Goal: Information Seeking & Learning: Learn about a topic

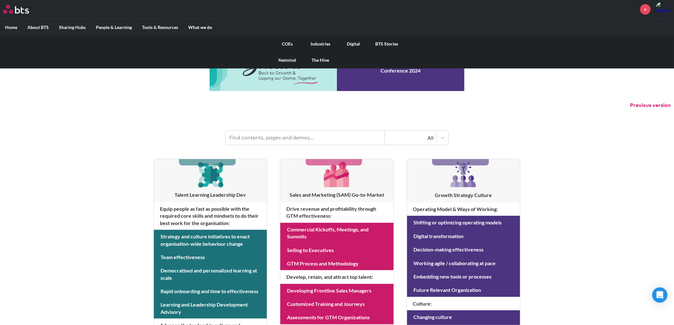
click at [353, 42] on link "Digital" at bounding box center [353, 44] width 33 height 17
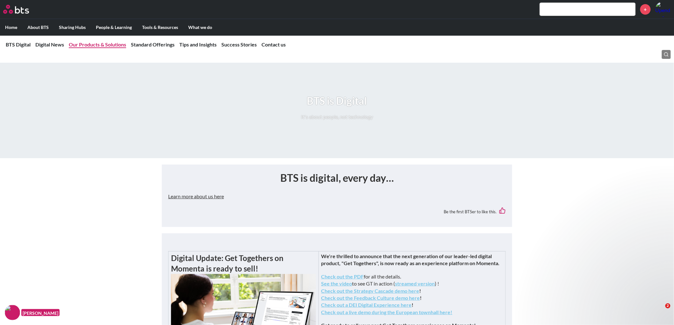
click at [108, 45] on link "Our Products & Solutions" at bounding box center [97, 44] width 57 height 6
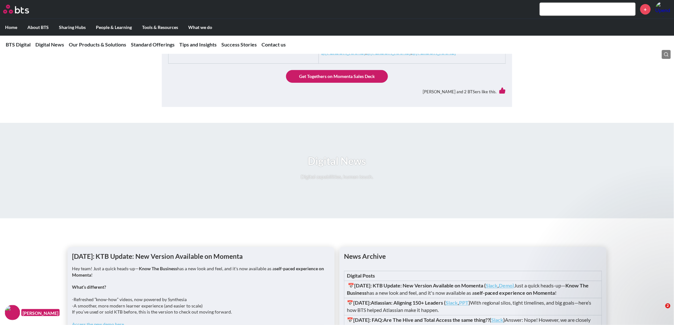
scroll to position [335, 0]
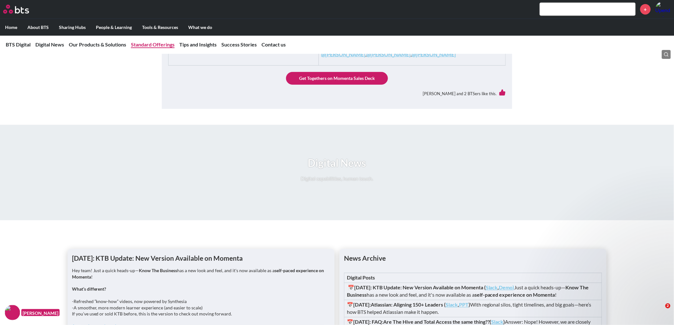
click at [150, 46] on link "Standard Offerings" at bounding box center [153, 44] width 44 height 6
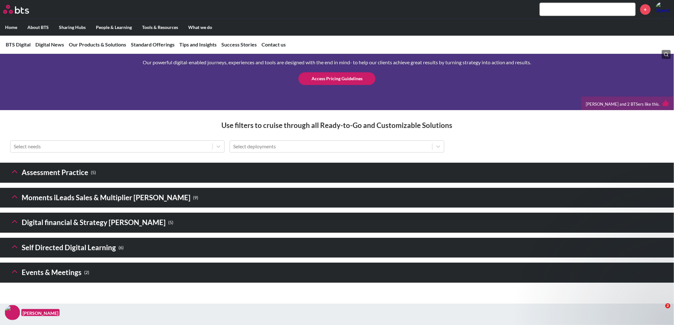
scroll to position [776, 0]
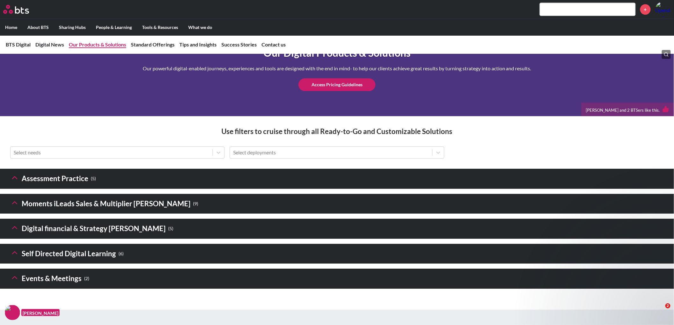
click at [97, 47] on link "Our Products & Solutions" at bounding box center [97, 44] width 57 height 6
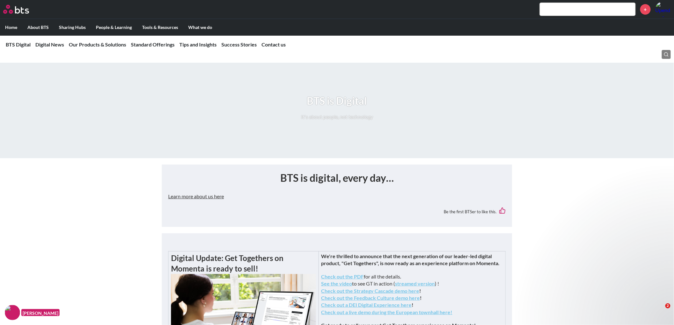
click at [573, 13] on input "text" at bounding box center [588, 9] width 96 height 13
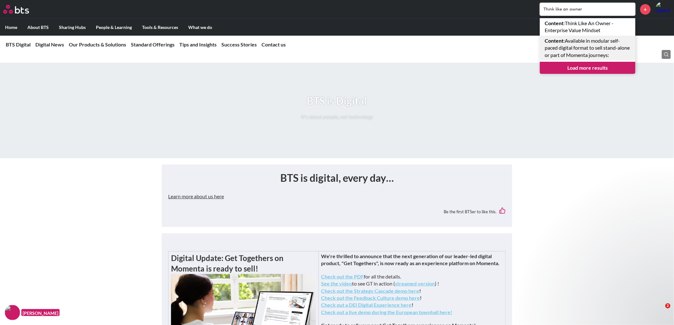
type input "Think like an owner"
click at [581, 50] on link "Content : Available in modular self-paced digital format to sell stand-alone or…" at bounding box center [588, 48] width 96 height 25
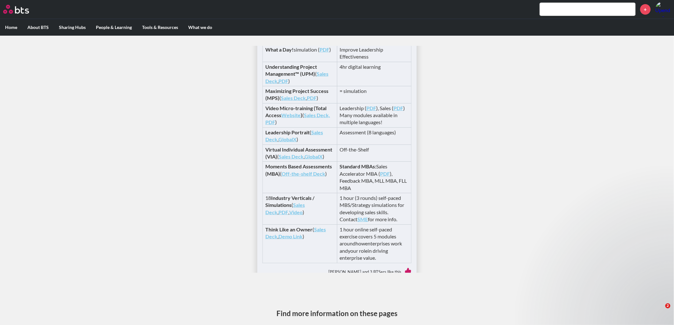
scroll to position [247, 0]
